Goal: Navigation & Orientation: Find specific page/section

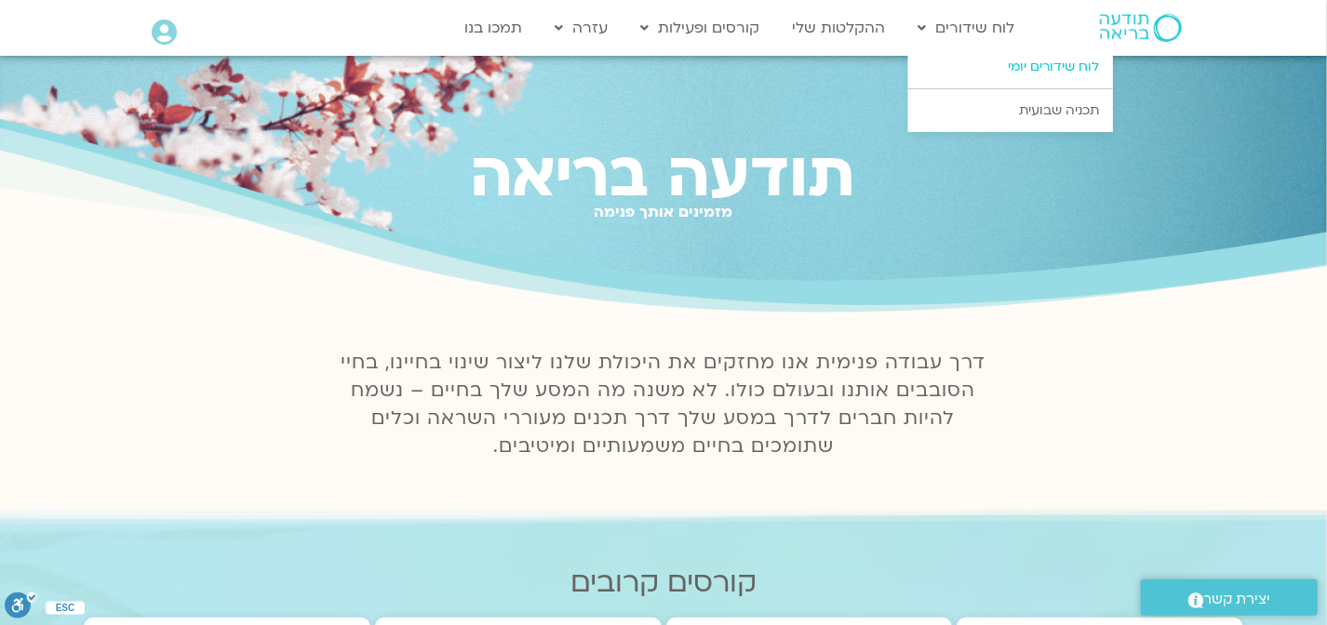
click at [1053, 63] on link "לוח שידורים יומי" at bounding box center [1010, 67] width 205 height 43
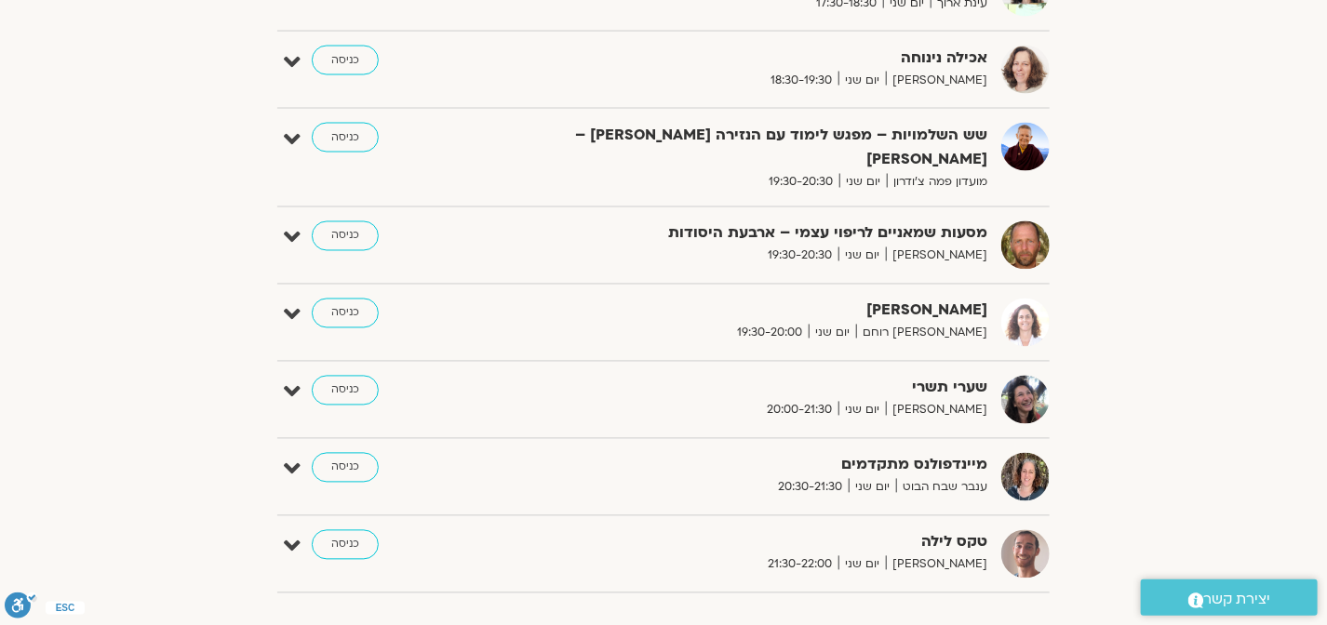
scroll to position [1391, 0]
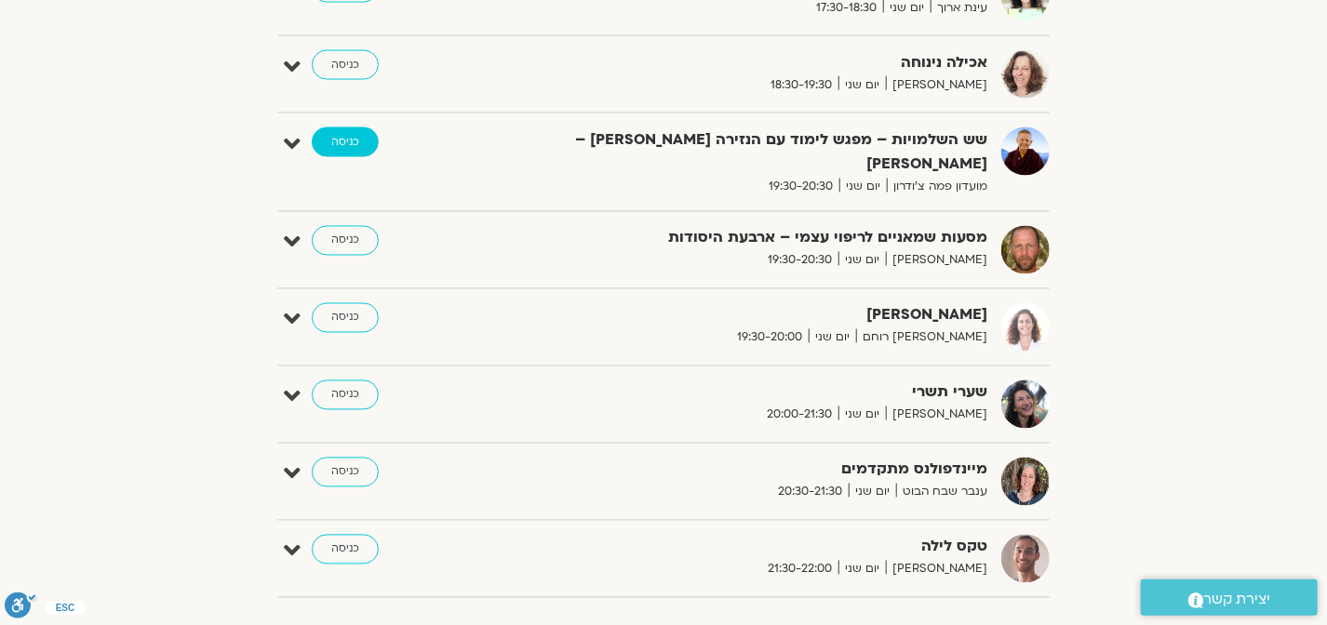
click at [341, 131] on link "כניסה" at bounding box center [345, 142] width 67 height 30
